Goal: Task Accomplishment & Management: Use online tool/utility

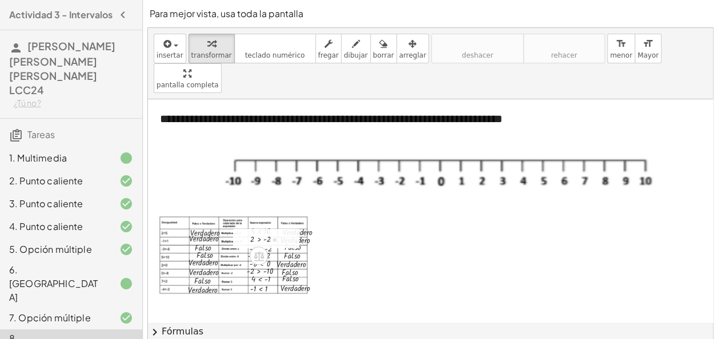
click at [261, 232] on div at bounding box center [270, 239] width 52 height 14
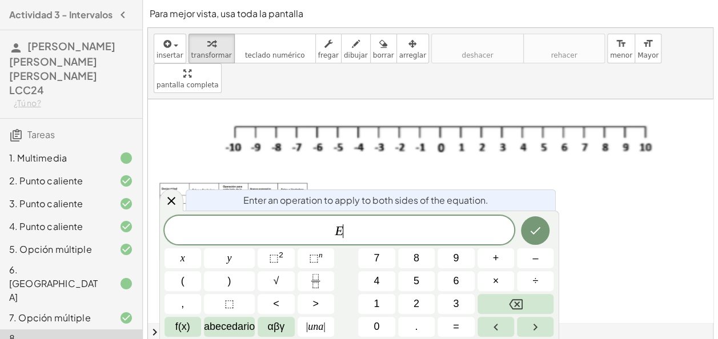
scroll to position [36, 0]
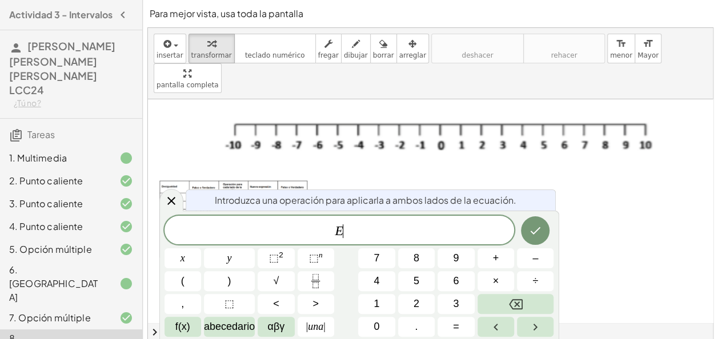
click at [260, 196] on div at bounding box center [270, 203] width 52 height 14
click at [407, 162] on div at bounding box center [636, 264] width 977 height 402
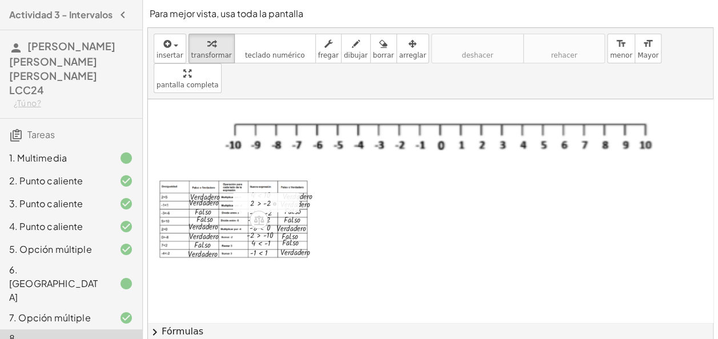
scroll to position [0, 0]
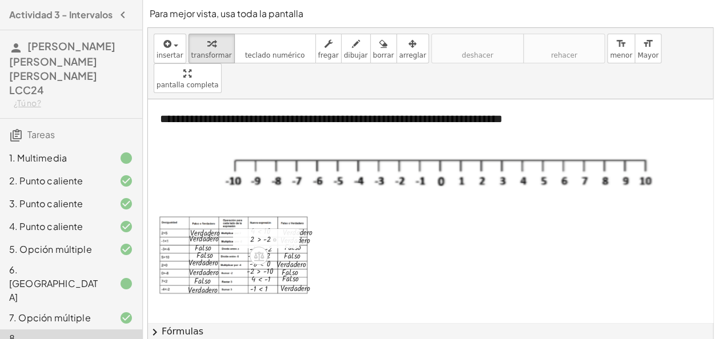
click at [366, 227] on div at bounding box center [636, 300] width 977 height 402
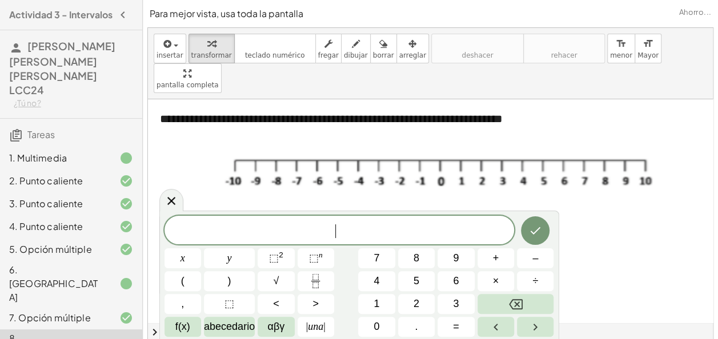
click at [366, 227] on span "​" at bounding box center [339, 231] width 350 height 16
click at [277, 303] on span "<" at bounding box center [276, 303] width 6 height 15
click at [540, 265] on button "–" at bounding box center [535, 258] width 37 height 20
click at [412, 312] on button "2" at bounding box center [416, 304] width 37 height 20
click at [538, 228] on icon "Hecho" at bounding box center [535, 231] width 14 height 14
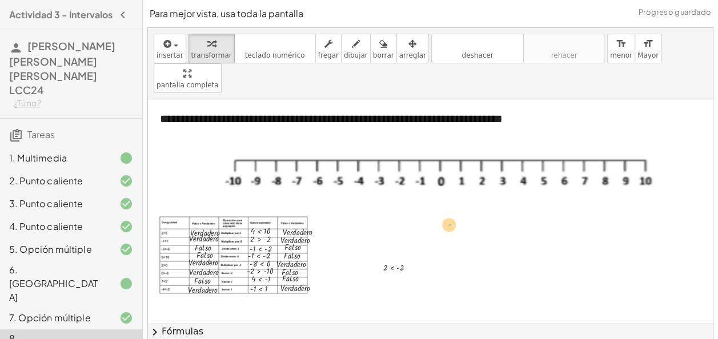
drag, startPoint x: 264, startPoint y: 212, endPoint x: 450, endPoint y: 197, distance: 186.1
drag, startPoint x: 249, startPoint y: 211, endPoint x: 401, endPoint y: 204, distance: 151.4
click at [401, 223] on div at bounding box center [392, 232] width 17 height 19
drag, startPoint x: 382, startPoint y: 239, endPoint x: 244, endPoint y: 209, distance: 140.6
click at [244, 228] on div at bounding box center [236, 237] width 17 height 19
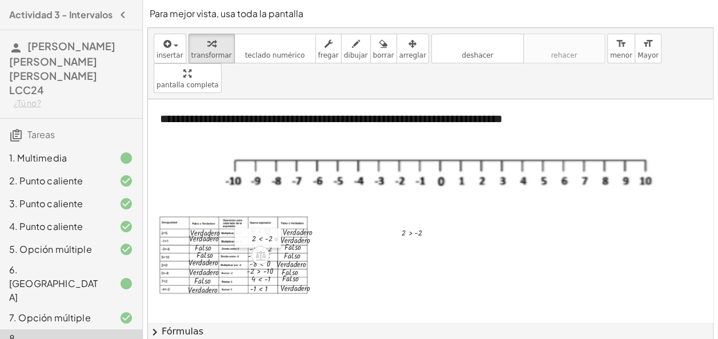
drag, startPoint x: 241, startPoint y: 207, endPoint x: 247, endPoint y: 207, distance: 6.3
click at [247, 228] on div at bounding box center [243, 237] width 17 height 19
click at [414, 237] on div at bounding box center [636, 300] width 977 height 402
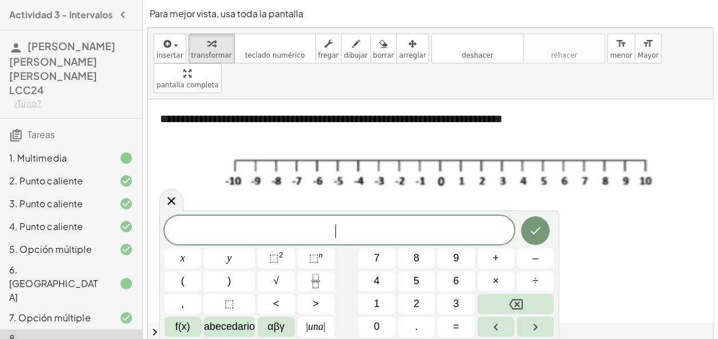
click at [414, 237] on span "​" at bounding box center [339, 231] width 350 height 16
click at [538, 265] on span "–" at bounding box center [535, 258] width 6 height 15
click at [384, 304] on button "1" at bounding box center [376, 304] width 37 height 20
click at [324, 307] on button ">" at bounding box center [315, 304] width 37 height 20
click at [535, 264] on span "–" at bounding box center [535, 258] width 6 height 15
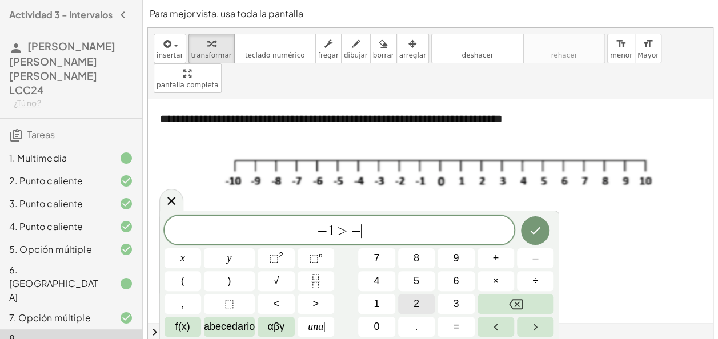
click at [421, 309] on button "2" at bounding box center [416, 304] width 37 height 20
click at [524, 226] on button "Hecho" at bounding box center [535, 230] width 29 height 29
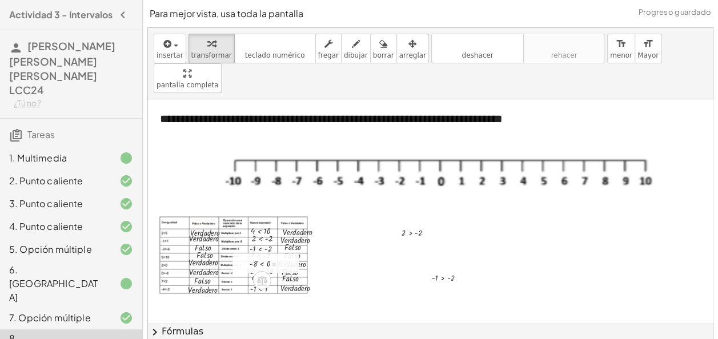
click at [260, 253] on div "- 8 < 0" at bounding box center [265, 262] width 66 height 19
drag, startPoint x: 271, startPoint y: 222, endPoint x: 399, endPoint y: 223, distance: 127.9
drag, startPoint x: 244, startPoint y: 223, endPoint x: 401, endPoint y: 220, distance: 157.0
click at [401, 243] on div at bounding box center [396, 252] width 17 height 19
drag, startPoint x: 440, startPoint y: 248, endPoint x: 396, endPoint y: 252, distance: 43.6
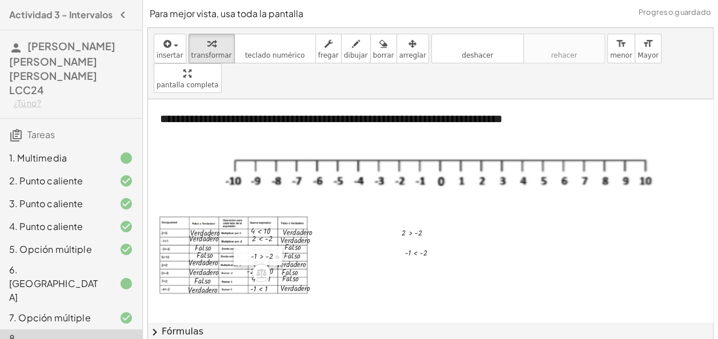
drag, startPoint x: 430, startPoint y: 249, endPoint x: 249, endPoint y: 227, distance: 182.8
click at [249, 246] on div at bounding box center [241, 255] width 17 height 19
click at [419, 257] on div at bounding box center [636, 300] width 977 height 402
click at [390, 252] on div at bounding box center [636, 300] width 977 height 402
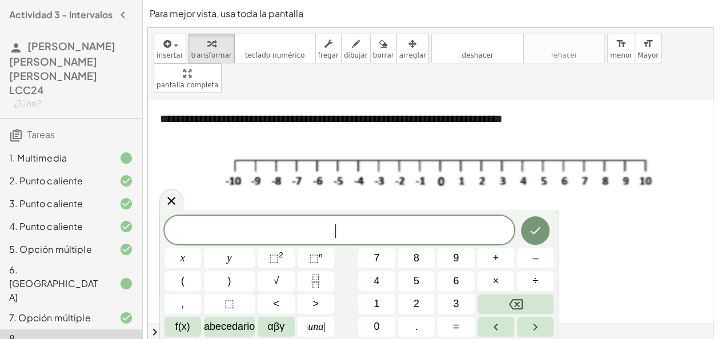
click at [390, 252] on button "7" at bounding box center [376, 258] width 37 height 20
click at [517, 300] on icon "Retroceso" at bounding box center [516, 304] width 14 height 14
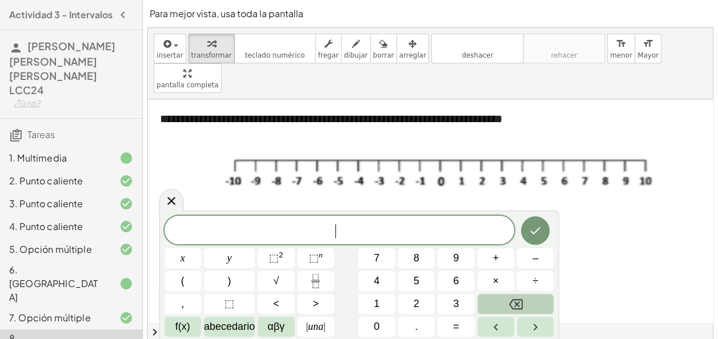
click at [517, 300] on icon "Retroceso" at bounding box center [516, 304] width 14 height 14
click at [534, 260] on span "–" at bounding box center [535, 258] width 6 height 15
click at [432, 262] on button "8" at bounding box center [416, 258] width 37 height 20
click at [311, 296] on button ">" at bounding box center [315, 304] width 37 height 20
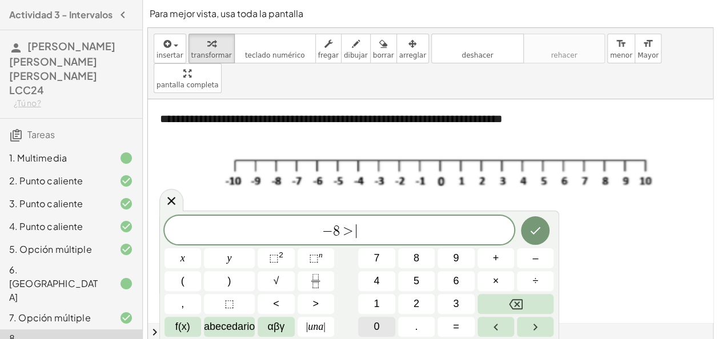
click at [374, 331] on span "0" at bounding box center [376, 326] width 6 height 15
click at [533, 231] on icon "Hecho" at bounding box center [535, 231] width 14 height 14
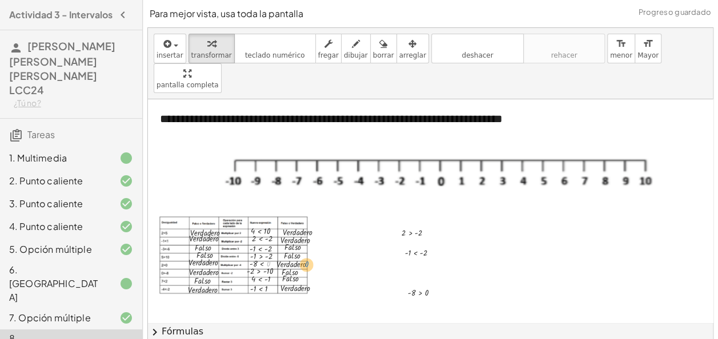
drag, startPoint x: 272, startPoint y: 236, endPoint x: 311, endPoint y: 236, distance: 38.8
drag, startPoint x: 244, startPoint y: 236, endPoint x: 429, endPoint y: 237, distance: 184.9
click at [429, 255] on div at bounding box center [425, 264] width 17 height 19
drag, startPoint x: 403, startPoint y: 264, endPoint x: 245, endPoint y: 233, distance: 160.5
click at [245, 252] on div at bounding box center [241, 261] width 17 height 19
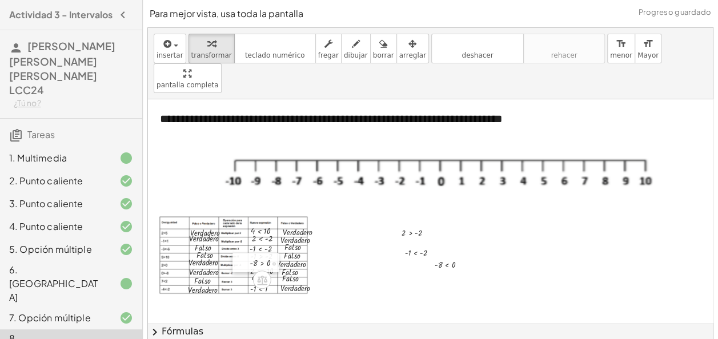
click at [249, 253] on div "- 8 > 0" at bounding box center [255, 262] width 46 height 19
click at [301, 236] on div "· F · a · l · s · o" at bounding box center [298, 246] width 62 height 20
click at [298, 236] on div "· F · a · l · s · o" at bounding box center [298, 246] width 62 height 20
drag, startPoint x: 299, startPoint y: 205, endPoint x: 277, endPoint y: 209, distance: 21.6
click at [277, 231] on div at bounding box center [272, 238] width 52 height 14
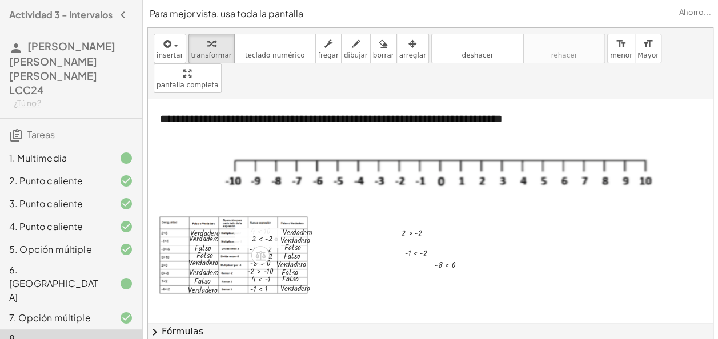
click at [289, 231] on div at bounding box center [272, 238] width 52 height 14
click at [296, 231] on div at bounding box center [272, 238] width 52 height 14
drag, startPoint x: 303, startPoint y: 205, endPoint x: 336, endPoint y: 211, distance: 33.5
click at [336, 211] on div "**********" at bounding box center [636, 300] width 977 height 402
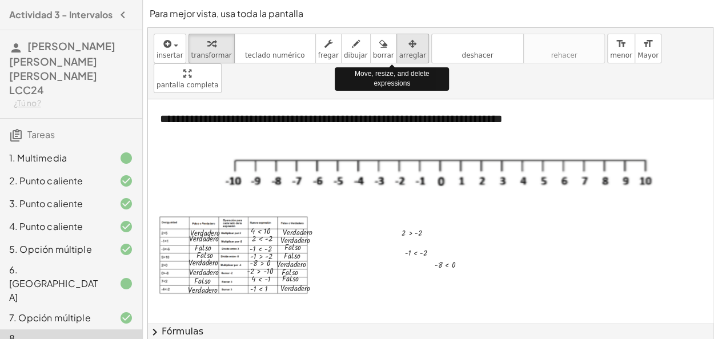
click at [399, 39] on div "button" at bounding box center [412, 44] width 27 height 14
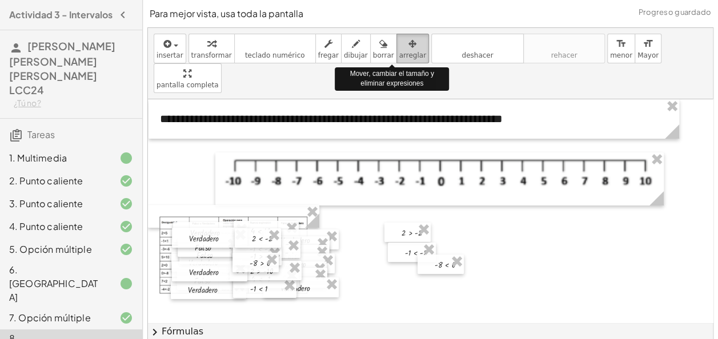
click at [399, 55] on span "arreglar" at bounding box center [412, 55] width 27 height 8
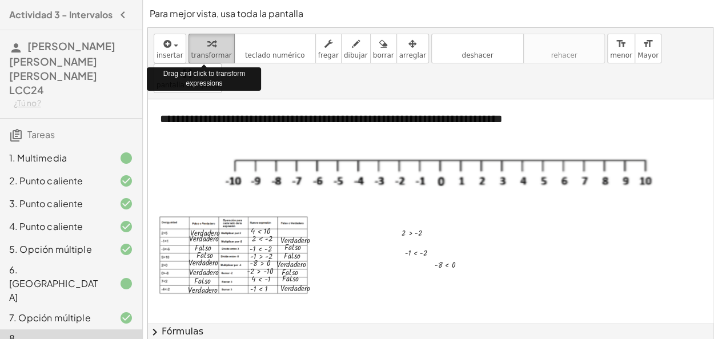
click at [207, 47] on icon "button" at bounding box center [211, 44] width 8 height 14
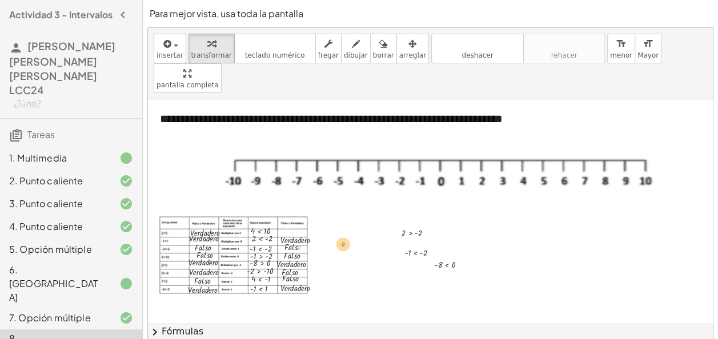
drag, startPoint x: 305, startPoint y: 212, endPoint x: 350, endPoint y: 209, distance: 45.2
click at [350, 209] on div "**********" at bounding box center [636, 300] width 977 height 402
drag, startPoint x: 282, startPoint y: 219, endPoint x: 345, endPoint y: 214, distance: 63.6
click at [345, 231] on div at bounding box center [339, 241] width 17 height 20
drag, startPoint x: 299, startPoint y: 208, endPoint x: 313, endPoint y: 212, distance: 15.0
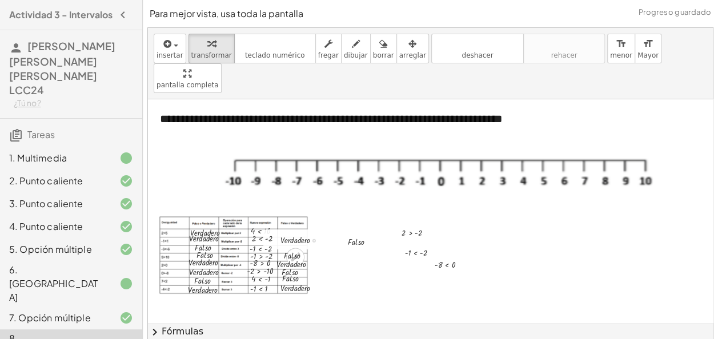
click at [313, 212] on div "**********" at bounding box center [636, 300] width 977 height 402
drag, startPoint x: 313, startPoint y: 212, endPoint x: 280, endPoint y: 209, distance: 33.3
click at [280, 231] on div at bounding box center [272, 238] width 52 height 14
click at [298, 239] on div "- 1 < - 2" at bounding box center [266, 248] width 68 height 19
drag, startPoint x: 308, startPoint y: 212, endPoint x: 381, endPoint y: 190, distance: 76.2
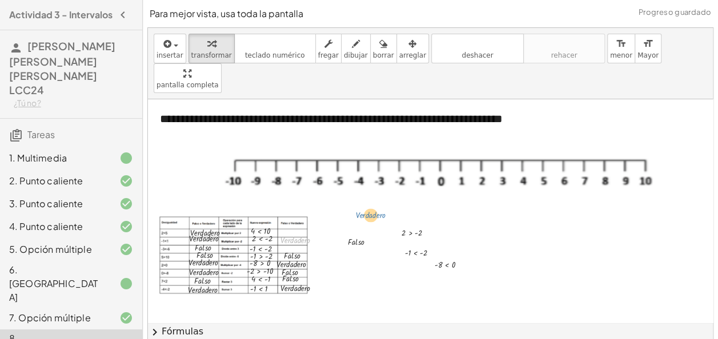
click at [381, 190] on div "**********" at bounding box center [636, 300] width 977 height 402
drag, startPoint x: 280, startPoint y: 209, endPoint x: 301, endPoint y: 211, distance: 21.8
click at [301, 232] on div at bounding box center [305, 239] width 61 height 14
drag, startPoint x: 270, startPoint y: 211, endPoint x: 328, endPoint y: 190, distance: 61.2
click at [328, 212] on div at bounding box center [325, 222] width 17 height 20
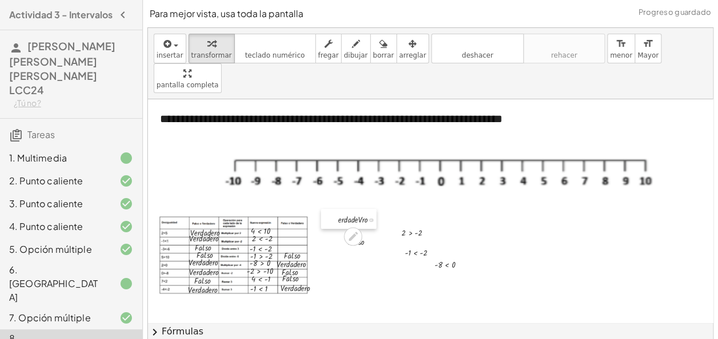
click at [328, 209] on div at bounding box center [329, 219] width 17 height 20
click at [303, 264] on div at bounding box center [300, 271] width 48 height 14
drag, startPoint x: 297, startPoint y: 233, endPoint x: 347, endPoint y: 233, distance: 50.2
click at [347, 233] on div "**********" at bounding box center [636, 300] width 977 height 402
drag, startPoint x: 279, startPoint y: 233, endPoint x: 335, endPoint y: 223, distance: 56.9
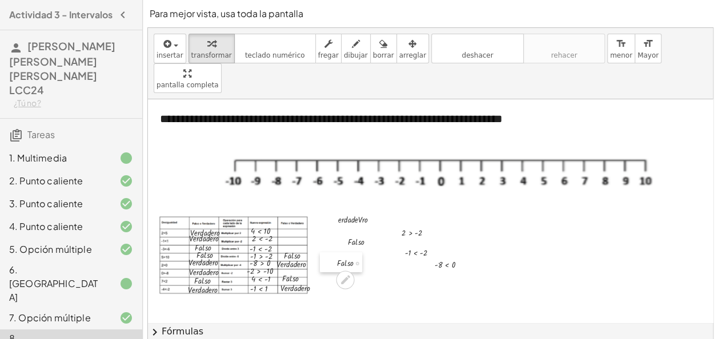
click at [335, 252] on div at bounding box center [328, 262] width 17 height 20
drag, startPoint x: 288, startPoint y: 233, endPoint x: 307, endPoint y: 237, distance: 18.8
click at [307, 237] on div "**********" at bounding box center [636, 300] width 977 height 402
click at [284, 256] on div at bounding box center [270, 263] width 52 height 14
click at [303, 256] on div at bounding box center [301, 263] width 61 height 14
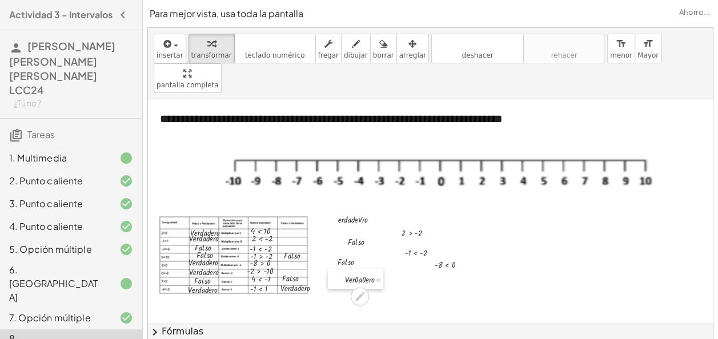
drag, startPoint x: 272, startPoint y: 232, endPoint x: 339, endPoint y: 247, distance: 69.0
click at [339, 269] on div at bounding box center [336, 279] width 17 height 20
drag, startPoint x: 312, startPoint y: 258, endPoint x: 305, endPoint y: 240, distance: 19.7
click at [305, 240] on div "**********" at bounding box center [636, 300] width 977 height 402
drag, startPoint x: 313, startPoint y: 257, endPoint x: 299, endPoint y: 242, distance: 20.2
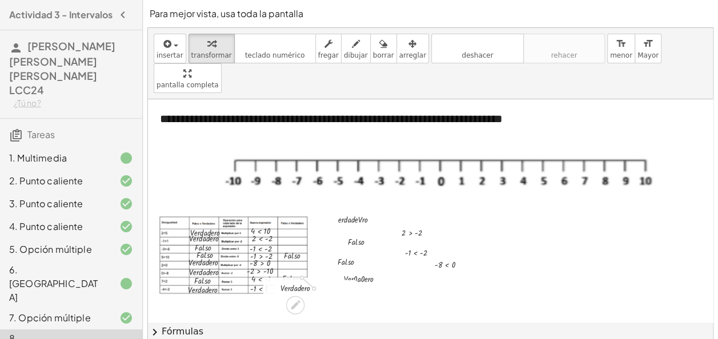
click at [299, 242] on div "**********" at bounding box center [636, 300] width 977 height 402
drag, startPoint x: 312, startPoint y: 257, endPoint x: 339, endPoint y: 264, distance: 27.8
click at [339, 264] on div "**********" at bounding box center [636, 300] width 977 height 402
drag, startPoint x: 297, startPoint y: 257, endPoint x: 341, endPoint y: 270, distance: 46.4
drag, startPoint x: 271, startPoint y: 257, endPoint x: 352, endPoint y: 273, distance: 81.9
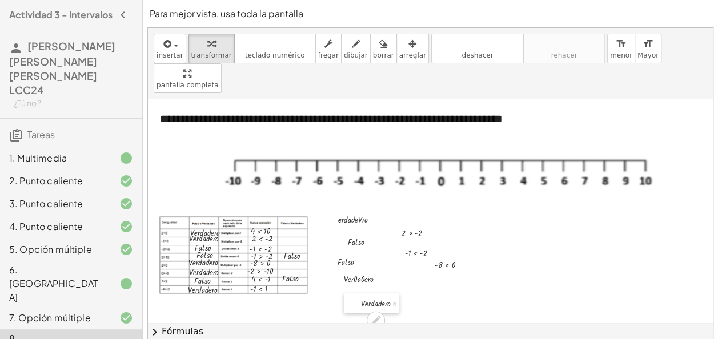
click at [352, 293] on div at bounding box center [352, 303] width 17 height 20
click at [299, 239] on div "- 1 < - 2" at bounding box center [266, 248] width 68 height 19
click at [401, 51] on span "arreglar" at bounding box center [412, 55] width 27 height 8
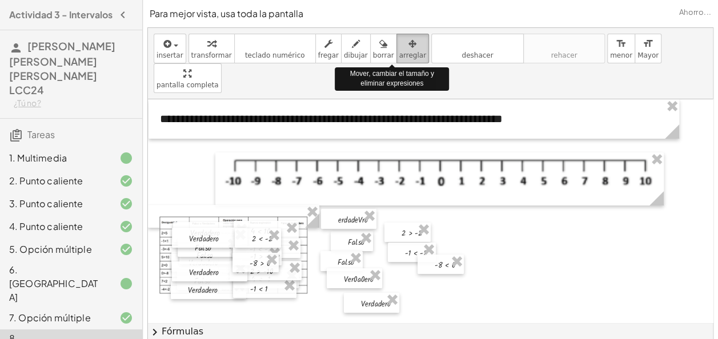
click at [399, 53] on span "arreglar" at bounding box center [412, 55] width 27 height 8
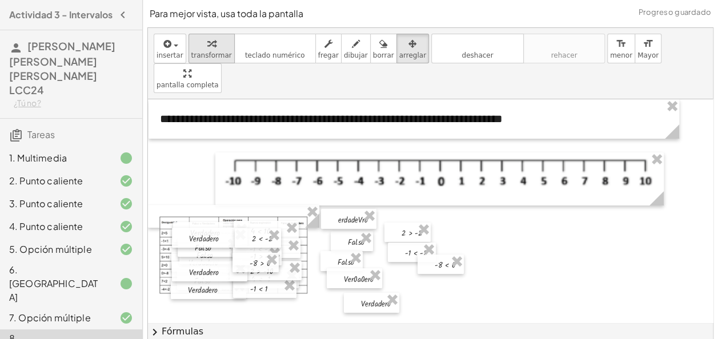
click at [194, 46] on div "button" at bounding box center [211, 44] width 41 height 14
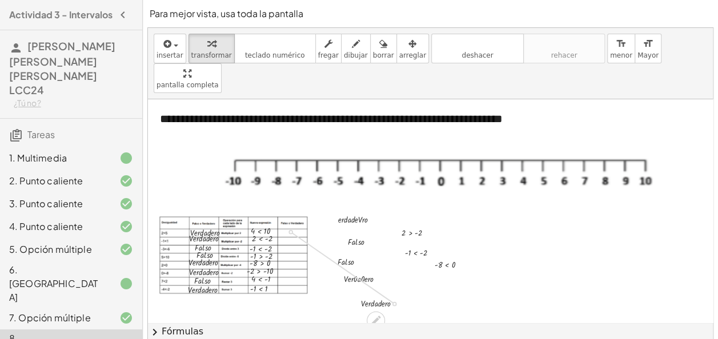
drag, startPoint x: 394, startPoint y: 273, endPoint x: 292, endPoint y: 201, distance: 124.5
click at [292, 201] on div "**********" at bounding box center [636, 300] width 977 height 402
drag, startPoint x: 392, startPoint y: 273, endPoint x: 280, endPoint y: 204, distance: 131.5
click at [280, 204] on div "**********" at bounding box center [636, 300] width 977 height 402
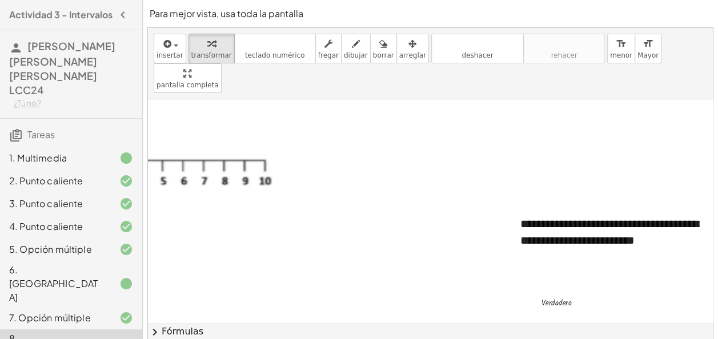
scroll to position [0, 381]
drag, startPoint x: 571, startPoint y: 272, endPoint x: 223, endPoint y: 233, distance: 350.4
click at [223, 233] on div "**********" at bounding box center [255, 300] width 977 height 402
drag, startPoint x: 573, startPoint y: 273, endPoint x: 228, endPoint y: 208, distance: 350.9
click at [228, 208] on div "**********" at bounding box center [255, 300] width 977 height 402
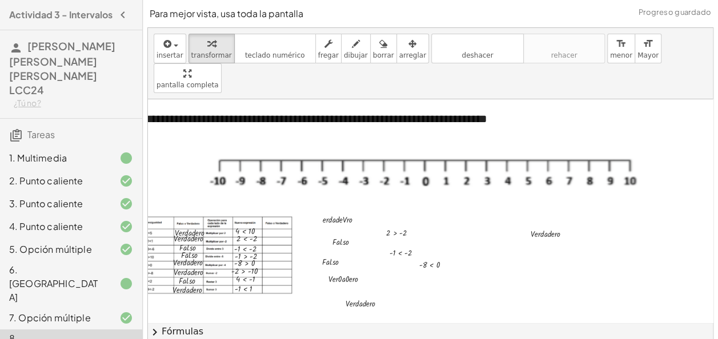
scroll to position [0, 13]
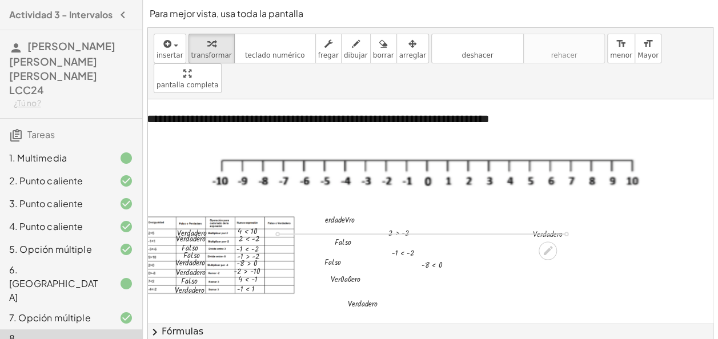
drag, startPoint x: 565, startPoint y: 203, endPoint x: 289, endPoint y: 203, distance: 275.1
click at [289, 203] on div "**********" at bounding box center [623, 300] width 977 height 402
drag, startPoint x: 530, startPoint y: 204, endPoint x: 264, endPoint y: 199, distance: 266.0
click at [264, 219] on div at bounding box center [257, 229] width 17 height 20
click at [259, 219] on div at bounding box center [253, 229] width 17 height 20
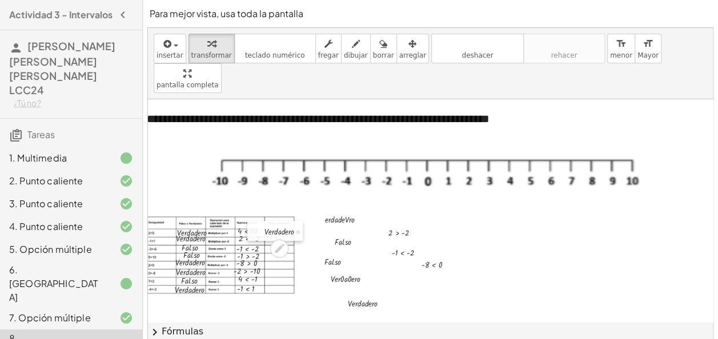
click at [260, 221] on div at bounding box center [255, 231] width 17 height 20
drag, startPoint x: 353, startPoint y: 210, endPoint x: 277, endPoint y: 210, distance: 75.9
click at [277, 210] on div "**********" at bounding box center [623, 300] width 977 height 402
drag, startPoint x: 331, startPoint y: 211, endPoint x: 267, endPoint y: 207, distance: 64.7
click at [267, 227] on div at bounding box center [261, 237] width 17 height 20
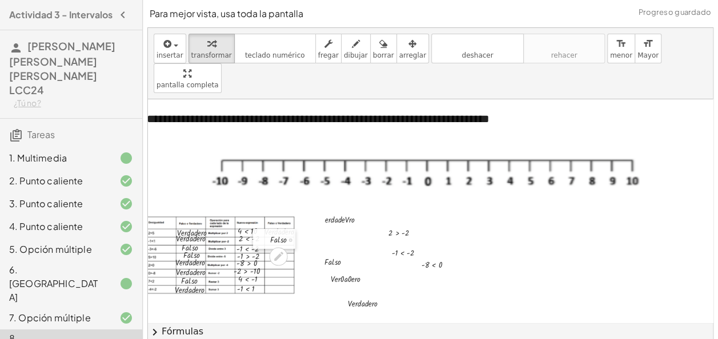
click at [265, 229] on div at bounding box center [261, 239] width 17 height 20
click at [333, 254] on div at bounding box center [343, 261] width 48 height 14
drag, startPoint x: 320, startPoint y: 231, endPoint x: 267, endPoint y: 215, distance: 55.3
click at [267, 236] on div at bounding box center [262, 246] width 17 height 20
drag, startPoint x: 341, startPoint y: 276, endPoint x: 254, endPoint y: 226, distance: 100.5
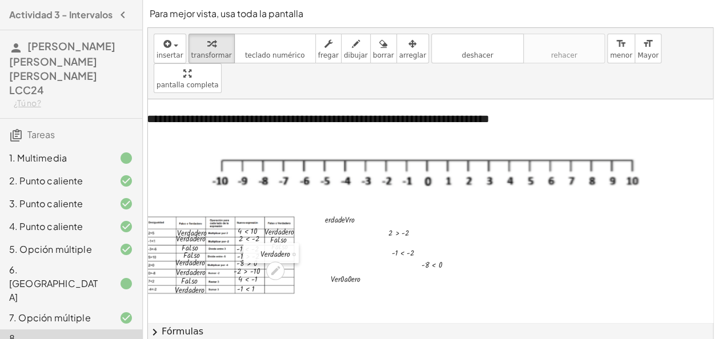
click at [254, 243] on div at bounding box center [251, 253] width 17 height 20
drag, startPoint x: 257, startPoint y: 222, endPoint x: 263, endPoint y: 223, distance: 5.8
click at [263, 244] on div at bounding box center [257, 254] width 17 height 20
click at [260, 247] on div at bounding box center [255, 257] width 17 height 20
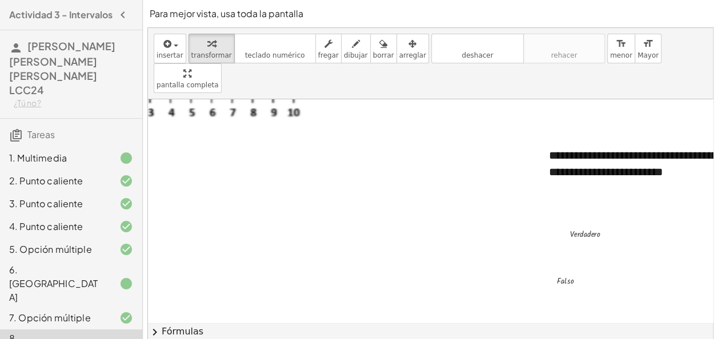
scroll to position [76, 352]
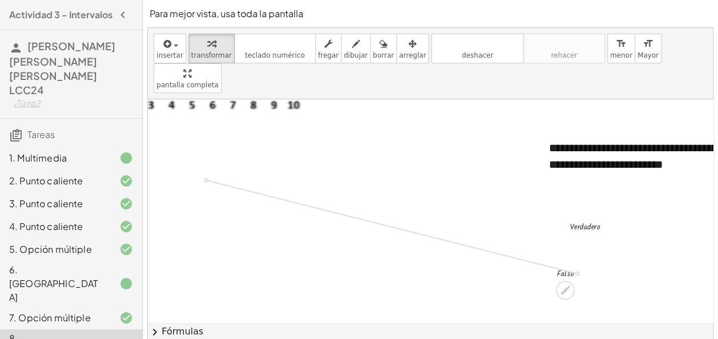
drag, startPoint x: 576, startPoint y: 243, endPoint x: 220, endPoint y: 154, distance: 366.6
click at [220, 154] on div "**********" at bounding box center [284, 224] width 977 height 402
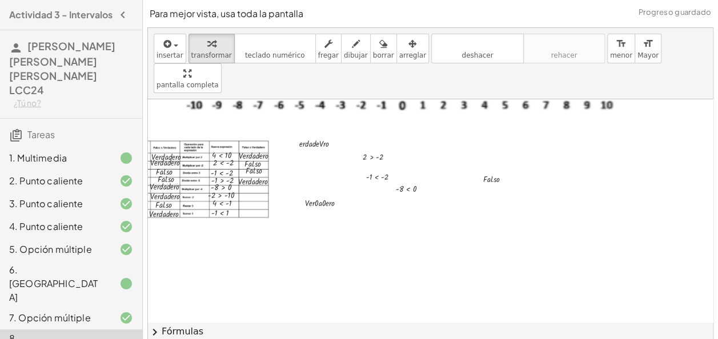
scroll to position [76, 41]
drag, startPoint x: 501, startPoint y: 150, endPoint x: 255, endPoint y: 161, distance: 246.3
click at [255, 161] on div "**********" at bounding box center [595, 224] width 977 height 402
drag, startPoint x: 483, startPoint y: 149, endPoint x: 420, endPoint y: 162, distance: 65.2
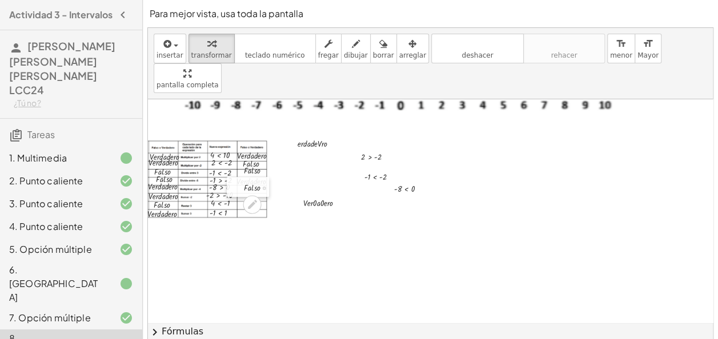
drag, startPoint x: 474, startPoint y: 149, endPoint x: 235, endPoint y: 158, distance: 238.8
click at [235, 177] on div at bounding box center [235, 187] width 17 height 20
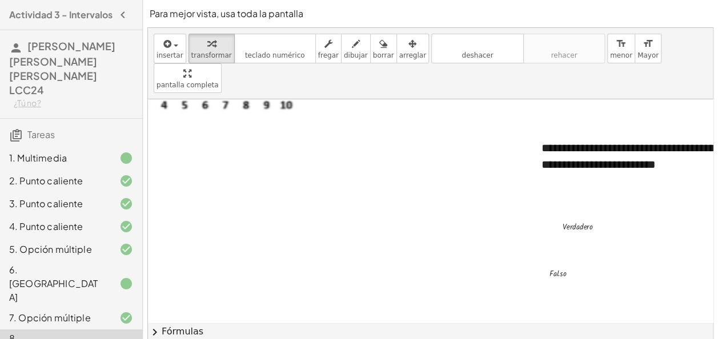
scroll to position [76, 357]
drag, startPoint x: 597, startPoint y: 194, endPoint x: 264, endPoint y: 179, distance: 333.1
drag, startPoint x: 597, startPoint y: 195, endPoint x: 234, endPoint y: 172, distance: 363.8
click at [234, 172] on div "**********" at bounding box center [279, 224] width 977 height 402
click at [595, 219] on div at bounding box center [588, 226] width 61 height 14
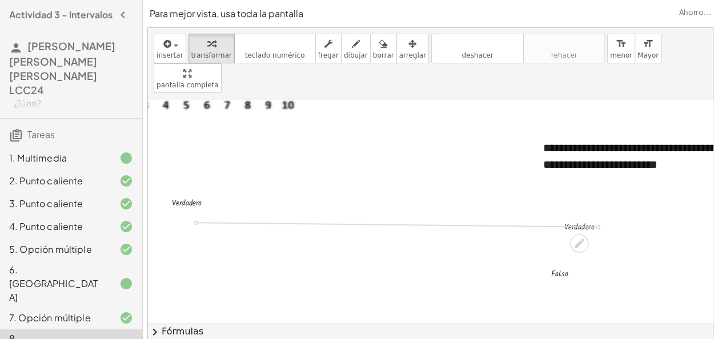
drag, startPoint x: 596, startPoint y: 196, endPoint x: 209, endPoint y: 192, distance: 386.5
click at [209, 192] on div "**********" at bounding box center [279, 224] width 977 height 402
click at [569, 265] on div at bounding box center [579, 272] width 68 height 14
drag, startPoint x: 571, startPoint y: 241, endPoint x: 221, endPoint y: 232, distance: 349.5
click at [221, 232] on div "**********" at bounding box center [279, 224] width 977 height 402
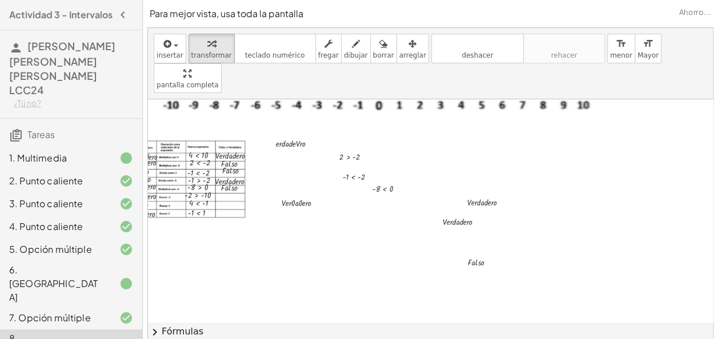
scroll to position [76, 0]
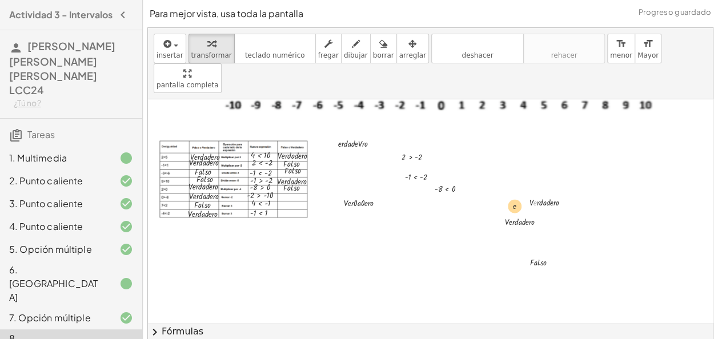
drag, startPoint x: 535, startPoint y: 171, endPoint x: 510, endPoint y: 175, distance: 25.4
click at [510, 175] on div at bounding box center [636, 224] width 977 height 402
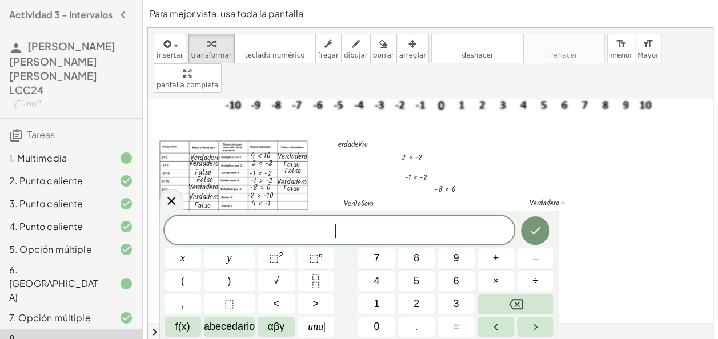
click at [536, 195] on div at bounding box center [553, 202] width 61 height 14
click at [541, 158] on div at bounding box center [636, 224] width 977 height 402
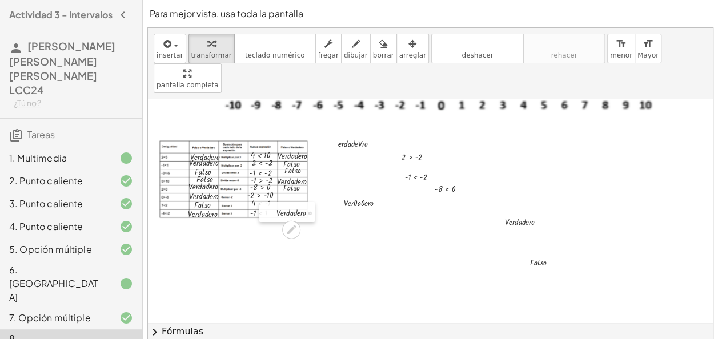
drag, startPoint x: 523, startPoint y: 174, endPoint x: 270, endPoint y: 184, distance: 253.1
click at [270, 202] on div at bounding box center [267, 212] width 17 height 20
click at [275, 202] on div at bounding box center [269, 212] width 17 height 20
drag, startPoint x: 503, startPoint y: 192, endPoint x: 273, endPoint y: 164, distance: 232.2
click at [273, 184] on div at bounding box center [265, 194] width 17 height 20
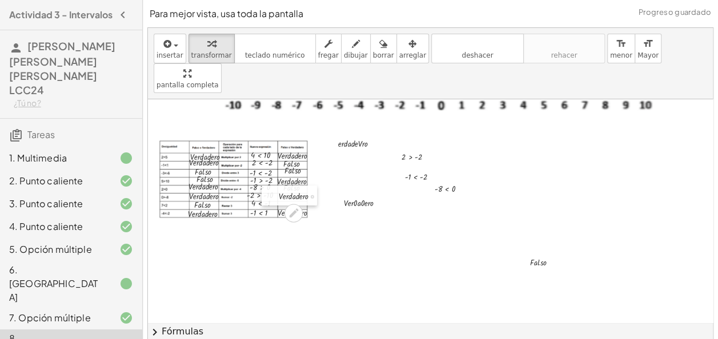
click at [274, 186] on div at bounding box center [269, 196] width 17 height 20
drag, startPoint x: 527, startPoint y: 228, endPoint x: 283, endPoint y: 167, distance: 251.3
click at [283, 191] on div at bounding box center [277, 201] width 17 height 20
click at [279, 193] on div at bounding box center [276, 203] width 17 height 20
click at [408, 43] on icon "button" at bounding box center [412, 44] width 8 height 14
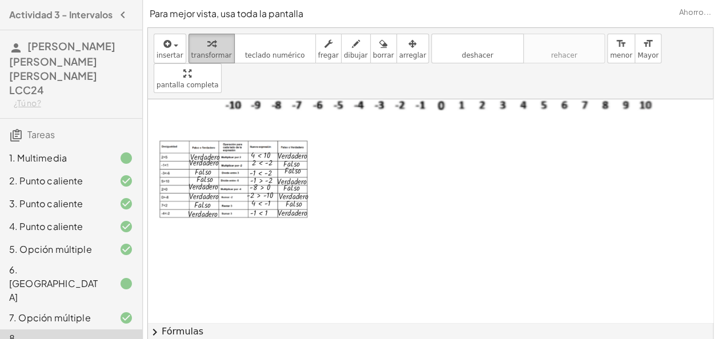
click at [207, 41] on icon "button" at bounding box center [211, 44] width 8 height 14
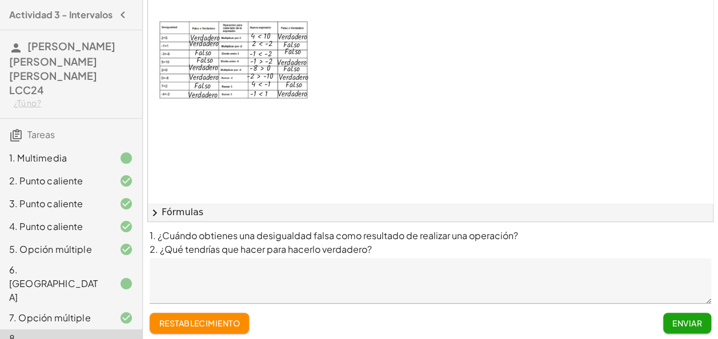
scroll to position [123, 0]
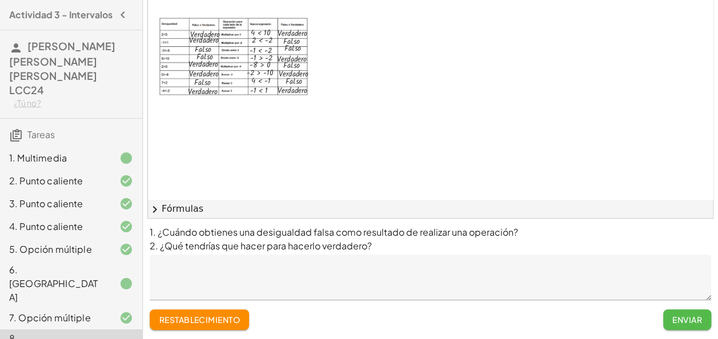
click at [690, 321] on font "Enviar" at bounding box center [687, 320] width 30 height 10
